Goal: Check status: Check status

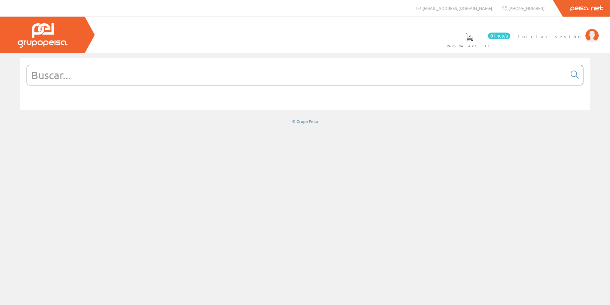
click at [579, 37] on span "Iniciar sesión" at bounding box center [550, 36] width 65 height 7
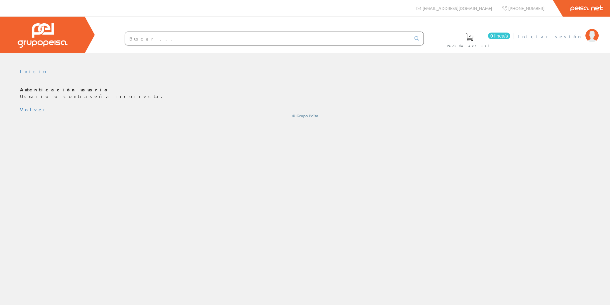
click at [576, 37] on span "Iniciar sesión" at bounding box center [550, 36] width 65 height 7
click at [569, 37] on span "Iniciar sesión" at bounding box center [550, 36] width 65 height 7
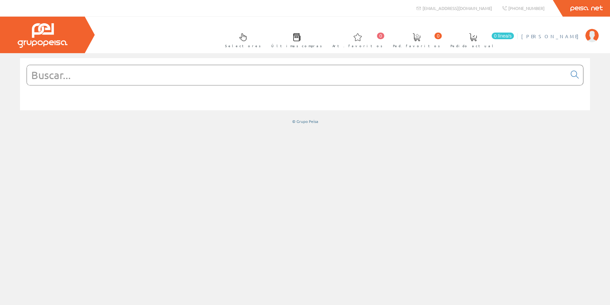
click at [563, 36] on span "[PERSON_NAME]" at bounding box center [552, 36] width 61 height 7
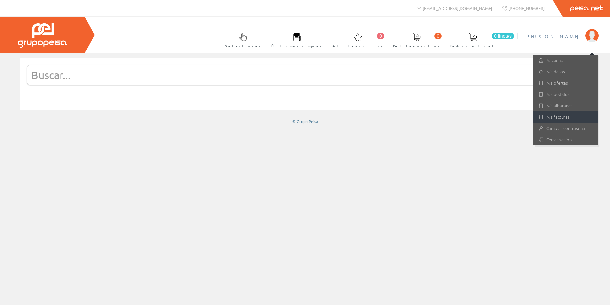
click at [551, 117] on link "Mis facturas" at bounding box center [565, 116] width 65 height 11
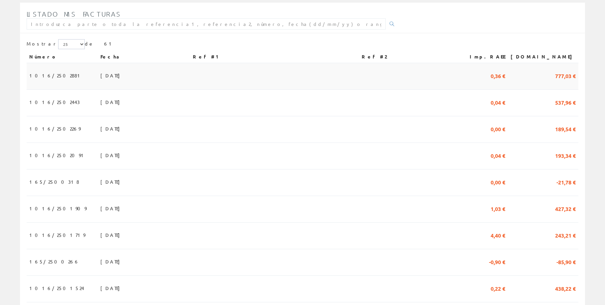
scroll to position [67, 0]
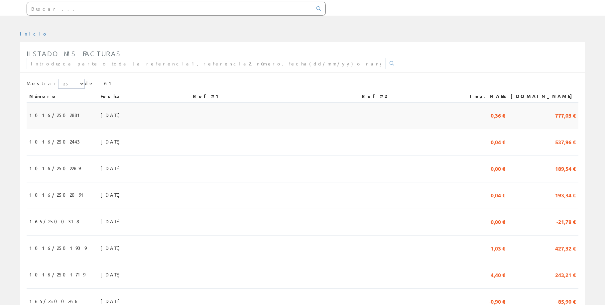
click at [100, 114] on span "15/09/2025" at bounding box center [111, 114] width 23 height 11
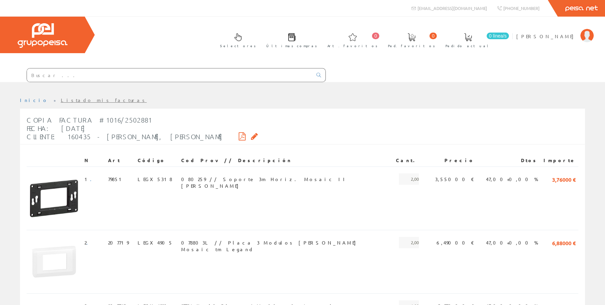
click at [239, 135] on icon at bounding box center [242, 136] width 7 height 5
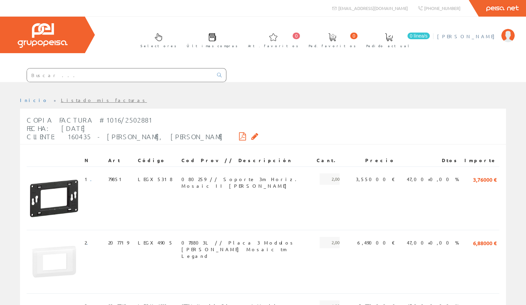
click at [488, 34] on span "[PERSON_NAME]" at bounding box center [467, 36] width 61 height 7
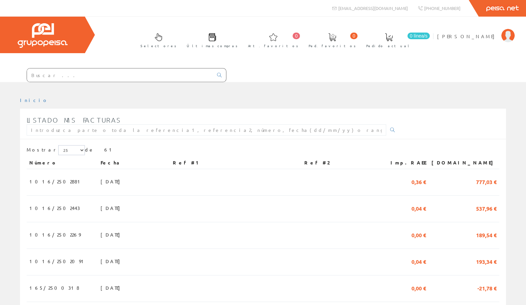
scroll to position [67, 0]
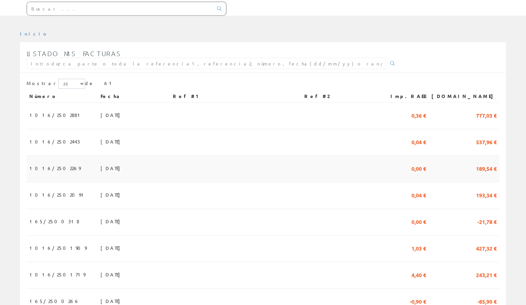
click at [481, 169] on span "189,54 €" at bounding box center [486, 168] width 21 height 11
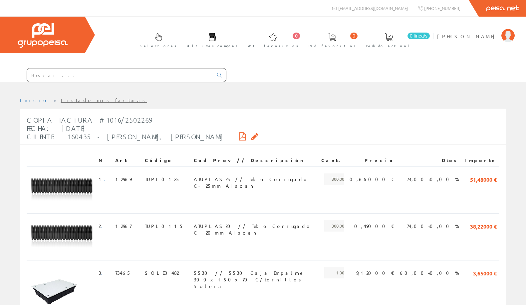
click at [239, 136] on icon at bounding box center [242, 136] width 7 height 5
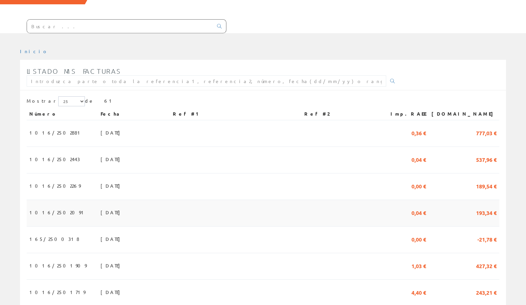
scroll to position [33, 0]
